Goal: Information Seeking & Learning: Learn about a topic

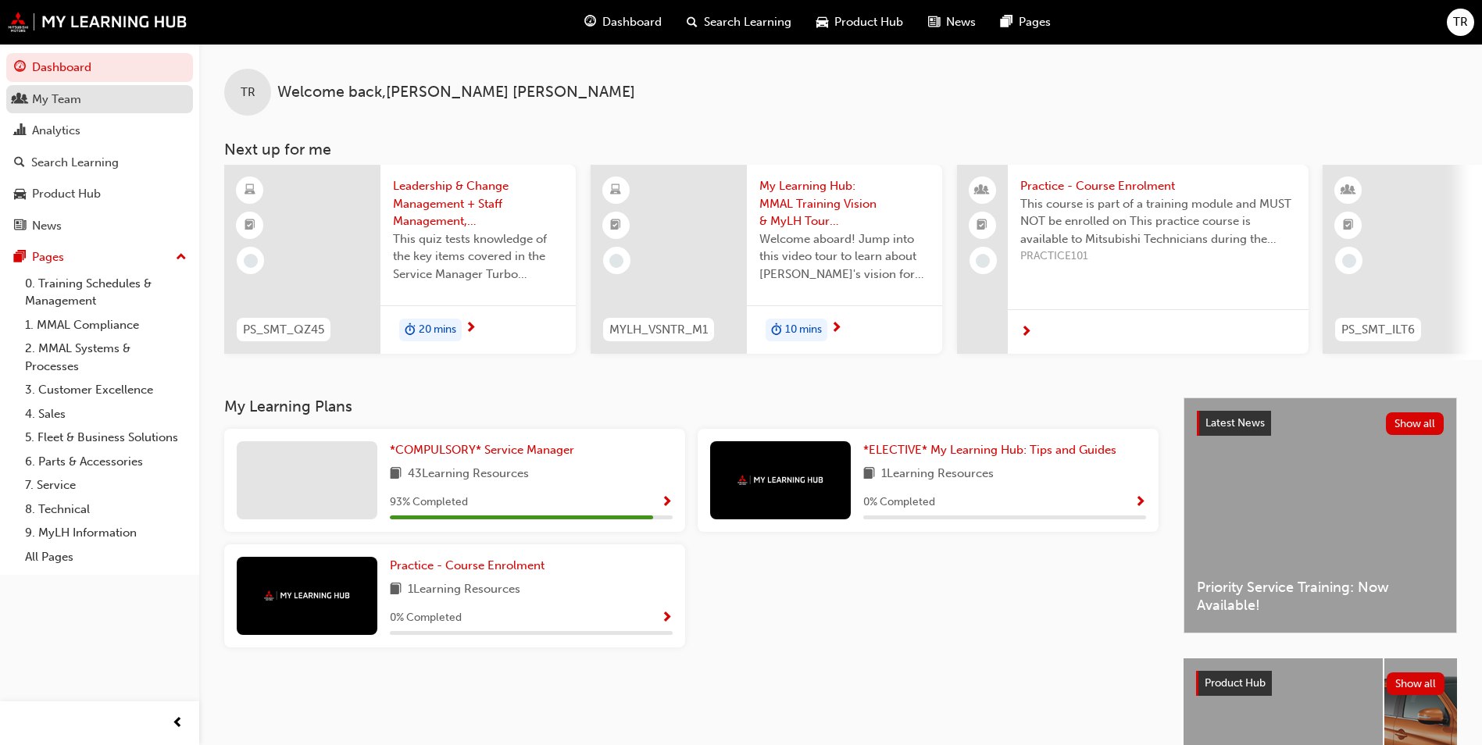
click at [57, 100] on div "My Team" at bounding box center [56, 100] width 49 height 18
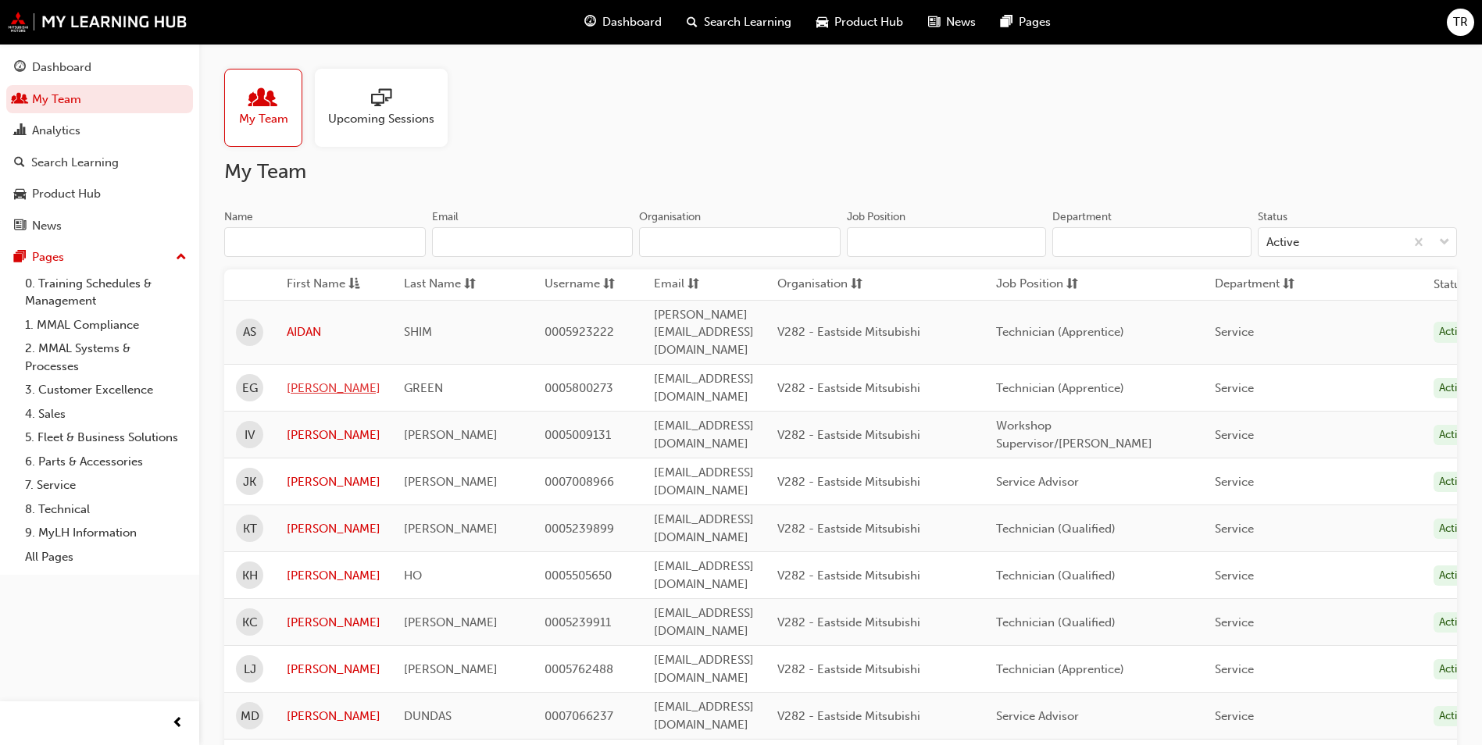
click at [309, 380] on link "[PERSON_NAME]" at bounding box center [334, 389] width 94 height 18
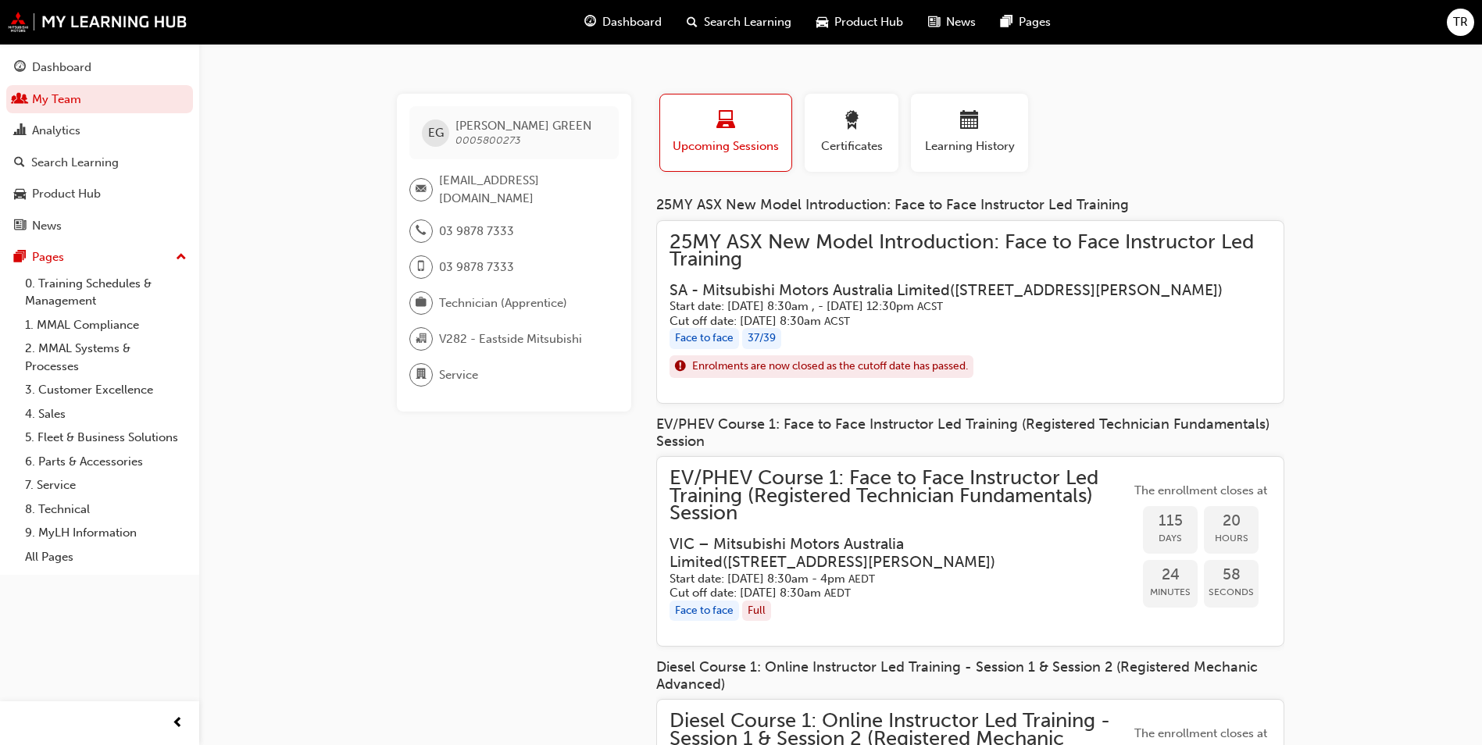
click at [1190, 314] on h5 "Start date: [DATE] 8:30am , - [DATE] 12:30pm ACST" at bounding box center [957, 306] width 577 height 15
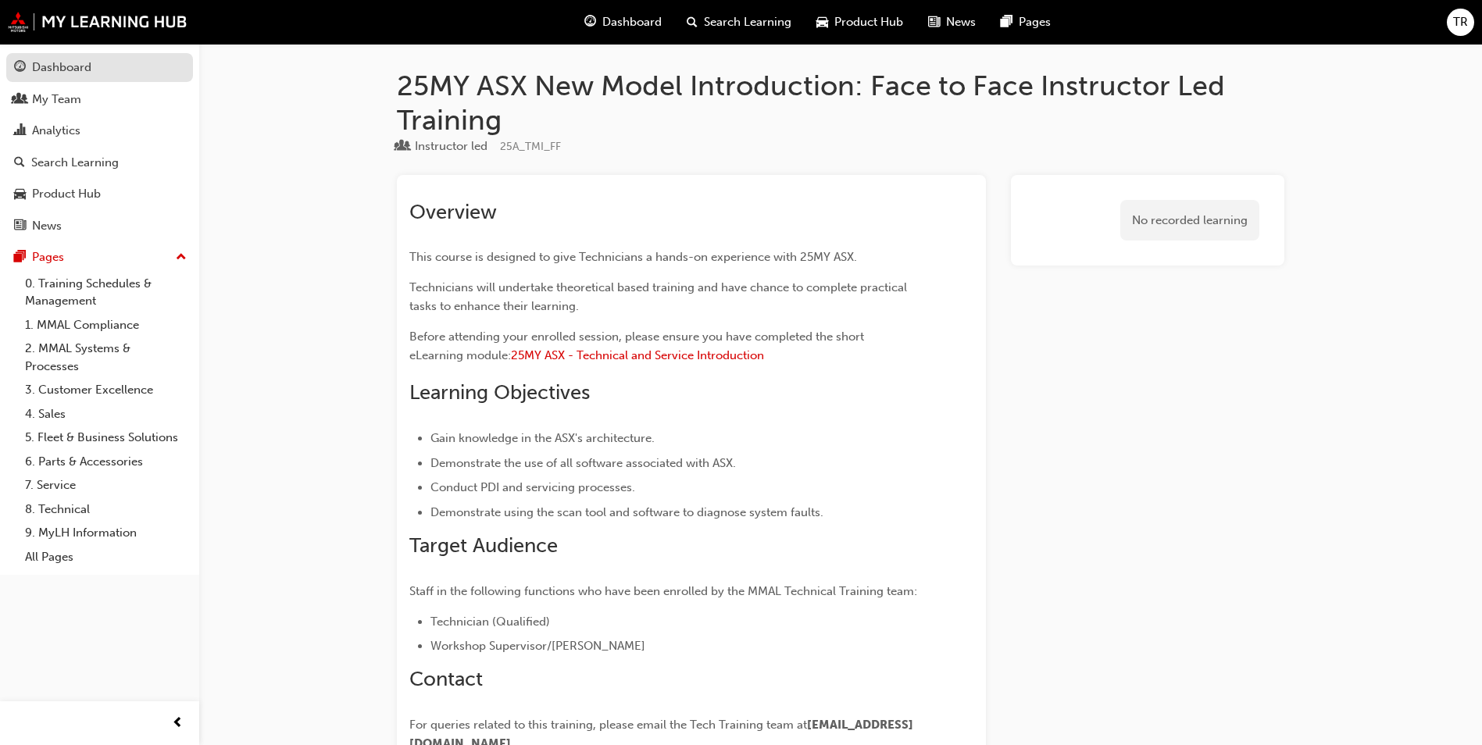
click at [98, 70] on div "Dashboard" at bounding box center [99, 68] width 171 height 20
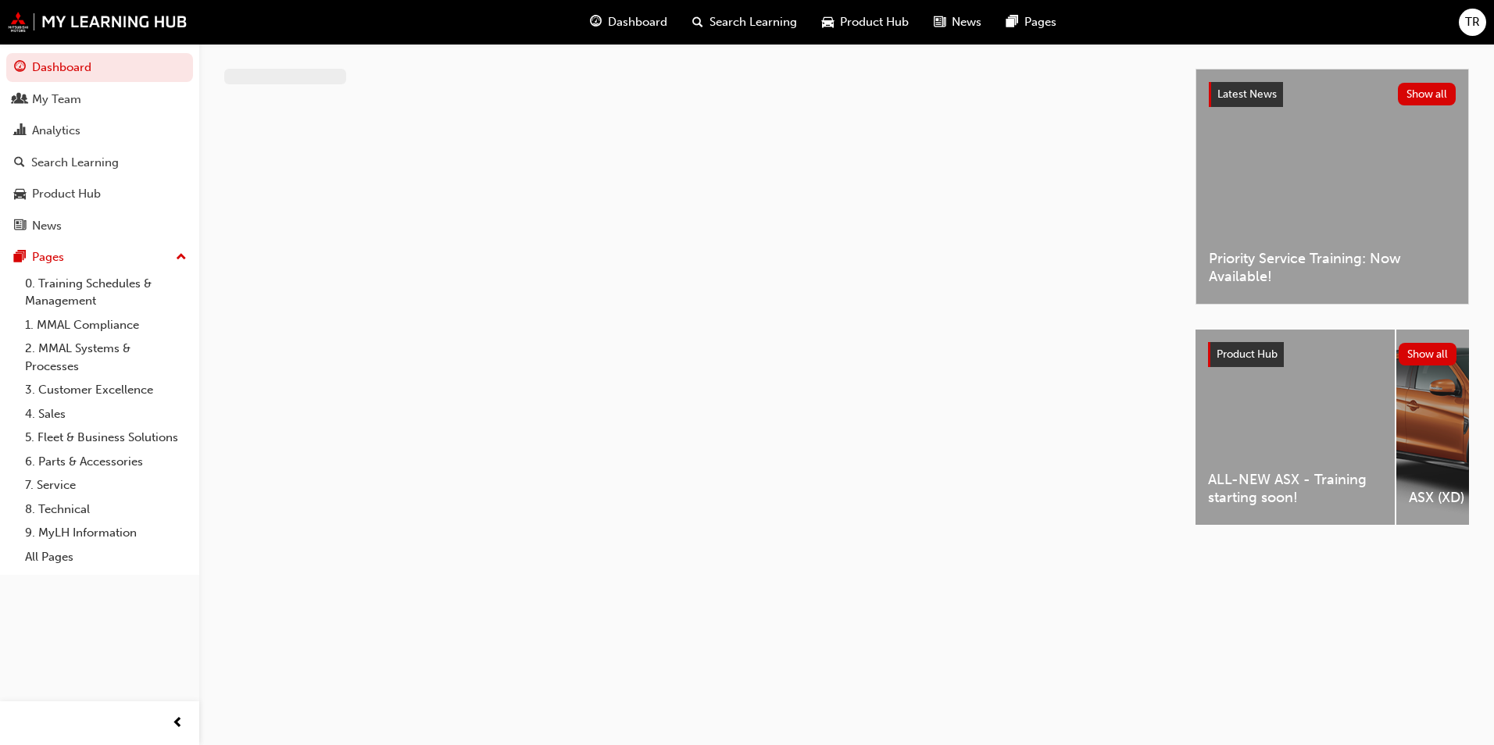
click at [290, 184] on div at bounding box center [709, 311] width 971 height 484
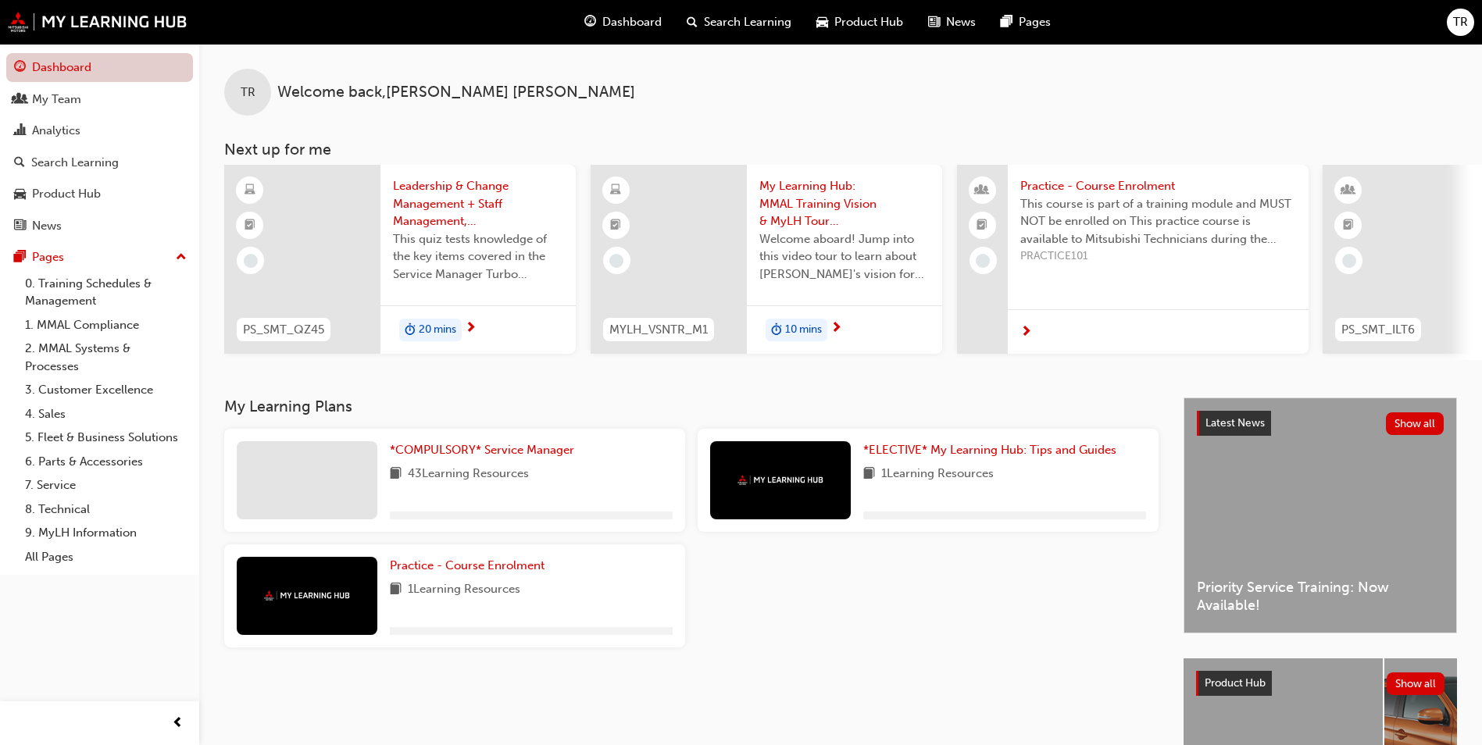
click at [97, 68] on link "Dashboard" at bounding box center [99, 67] width 187 height 29
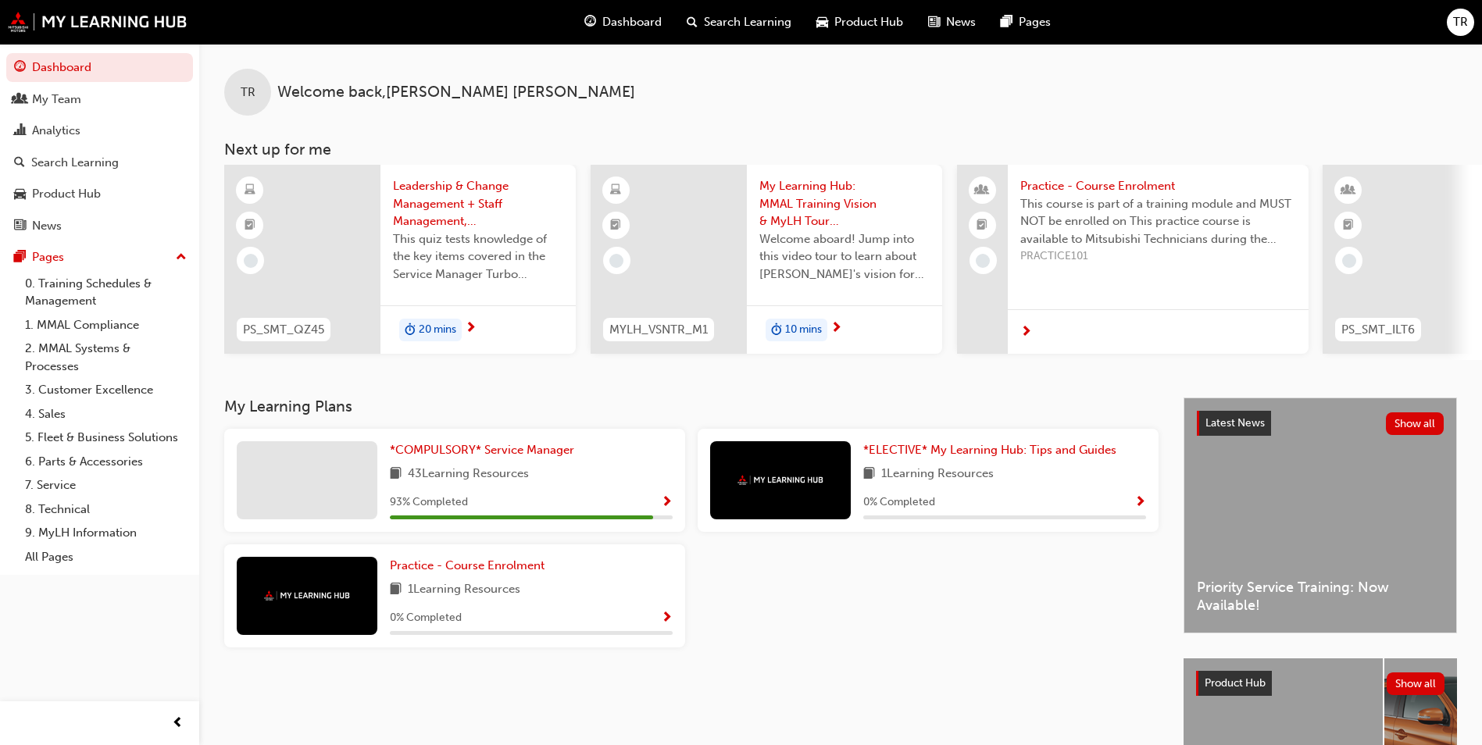
click at [736, 111] on div "TR Welcome back , [PERSON_NAME]" at bounding box center [840, 80] width 1283 height 72
click at [489, 448] on link "*COMPULSORY* Service Manager" at bounding box center [485, 450] width 191 height 18
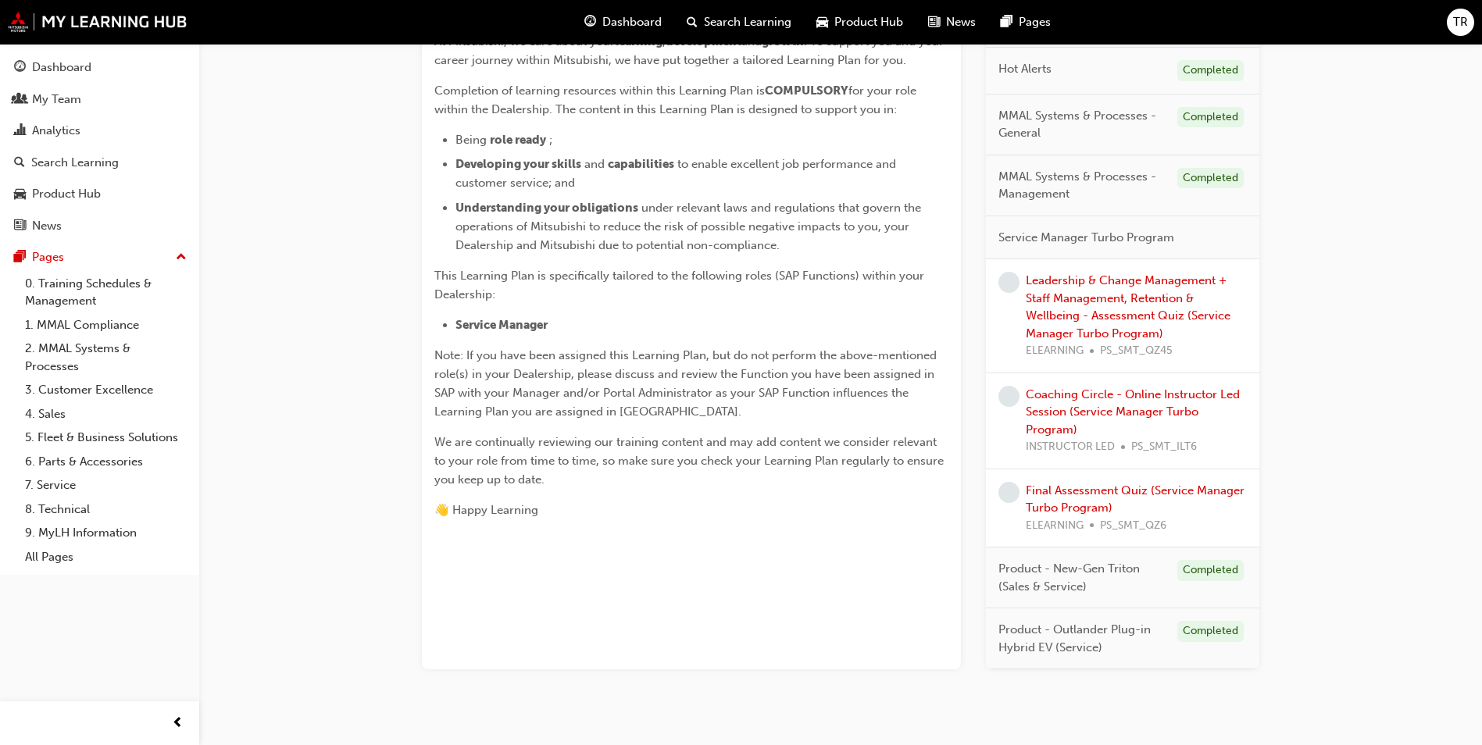
scroll to position [417, 0]
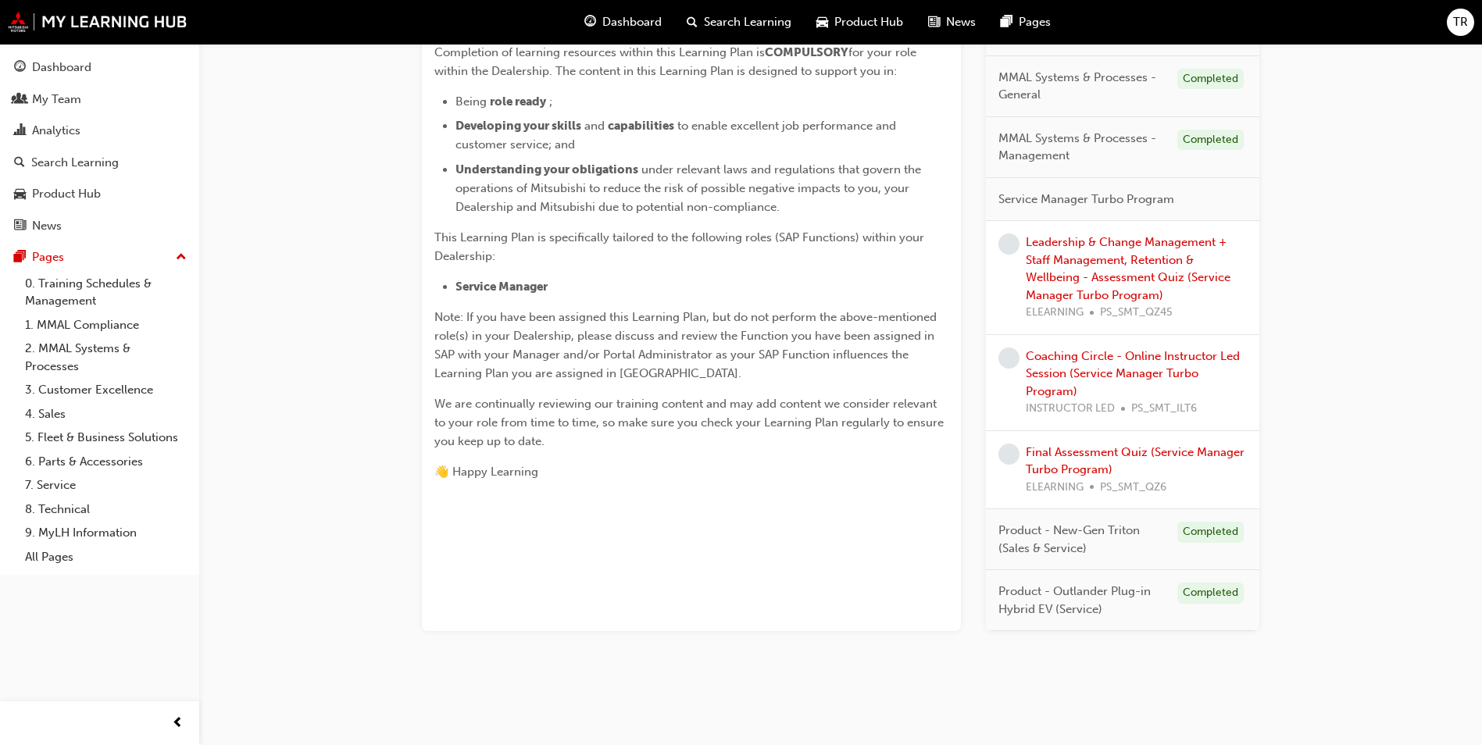
click at [1328, 214] on div "*COMPULSORY* Service Manager Learning search page Learning plan detail page *CO…" at bounding box center [840, 167] width 1283 height 1080
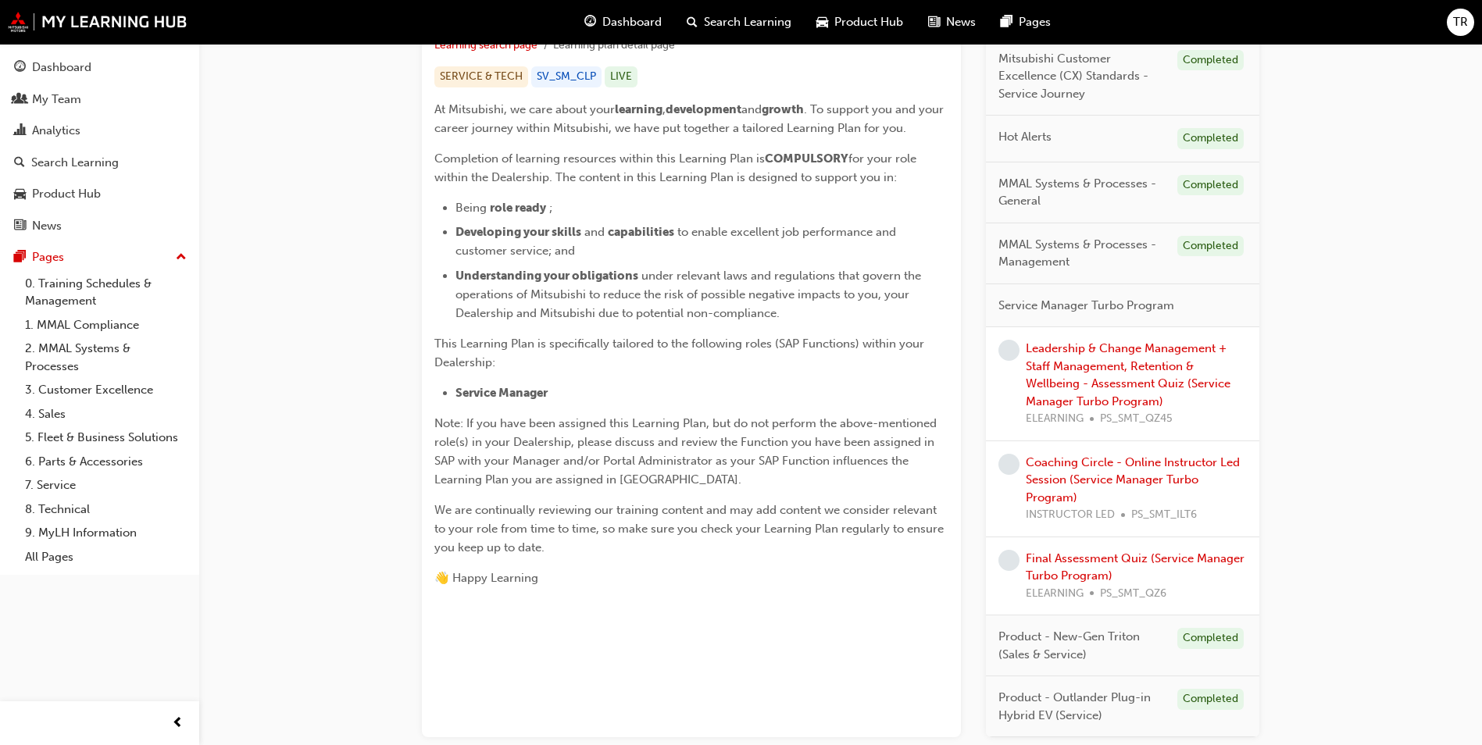
scroll to position [339, 0]
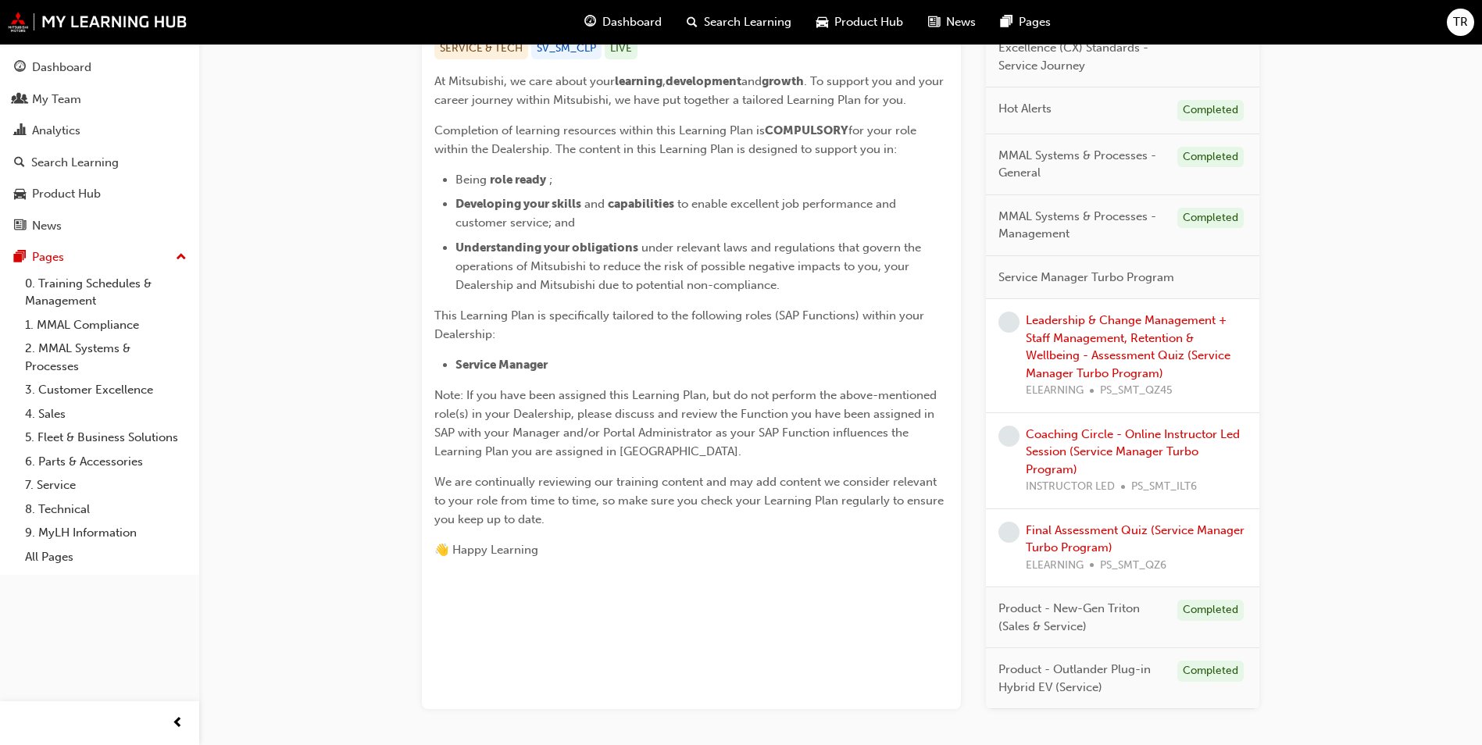
click at [545, 600] on div "*COMPULSORY* Service Manager Learning search page Learning plan detail page SER…" at bounding box center [691, 225] width 539 height 967
click at [337, 414] on div "*COMPULSORY* Service Manager Learning search page Learning plan detail page *CO…" at bounding box center [840, 245] width 1283 height 1080
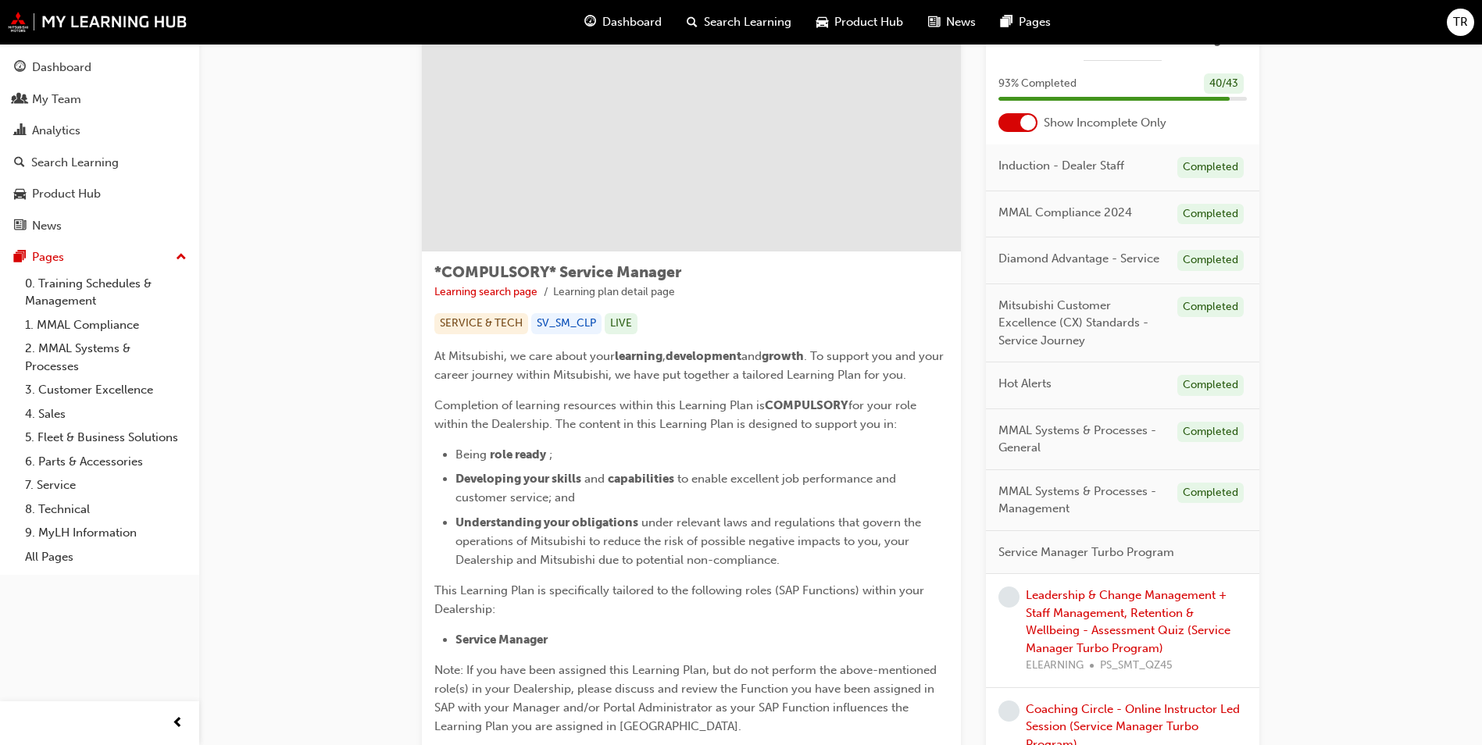
scroll to position [0, 0]
